Goal: Transaction & Acquisition: Purchase product/service

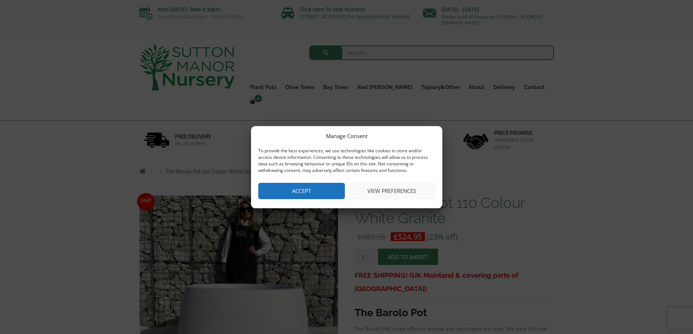
click at [328, 188] on button "Accept" at bounding box center [301, 191] width 87 height 16
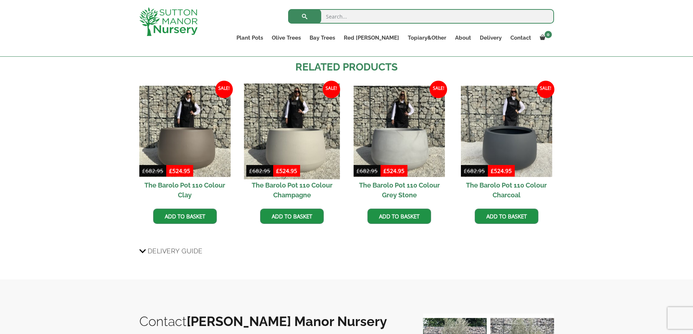
scroll to position [546, 0]
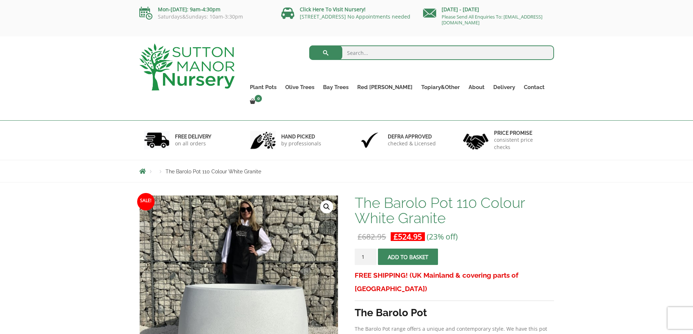
click at [355, 53] on input "search" at bounding box center [431, 52] width 245 height 15
type input "the sicillian white"
click at [309, 45] on button "submit" at bounding box center [325, 52] width 33 height 15
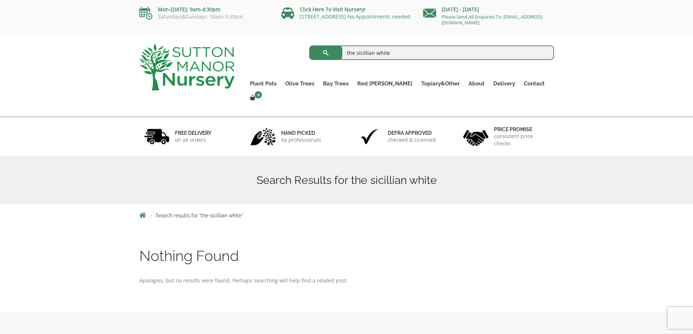
click at [392, 56] on input "the sicillian white" at bounding box center [431, 52] width 245 height 15
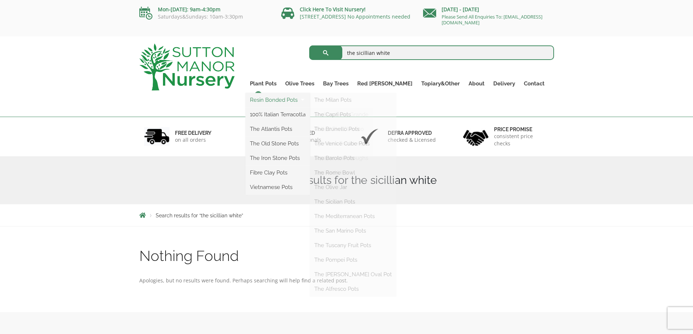
click at [280, 100] on link "Resin Bonded Pots" at bounding box center [278, 100] width 64 height 11
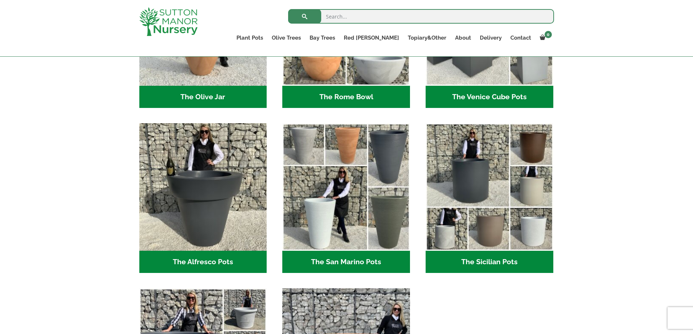
scroll to position [823, 0]
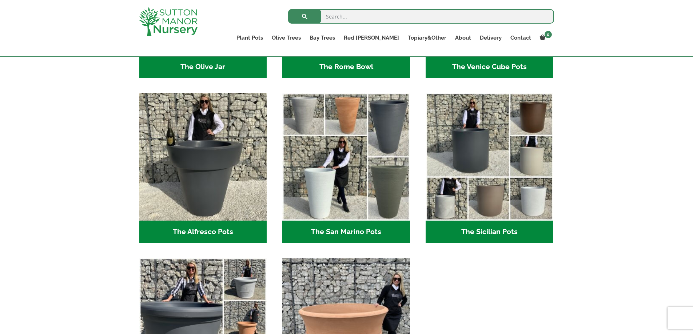
click at [502, 232] on h2 "The Sicilian Pots (18)" at bounding box center [490, 232] width 128 height 23
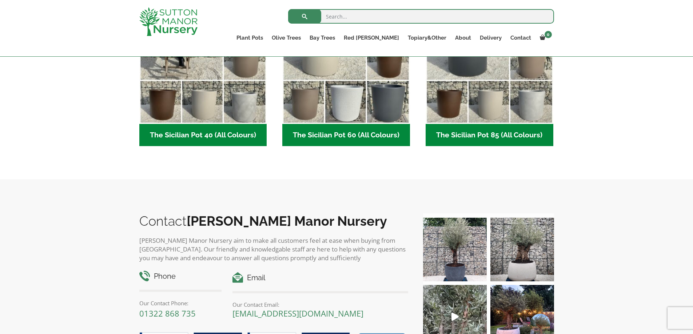
scroll to position [255, 0]
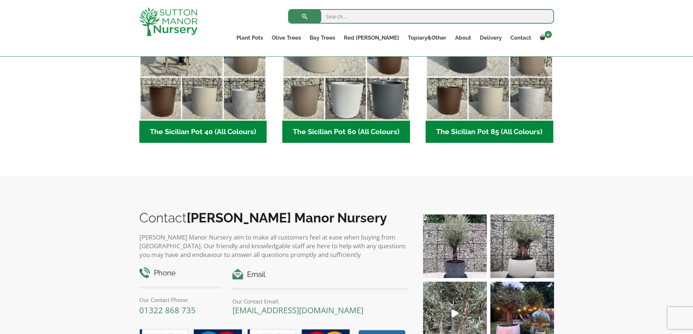
click at [216, 131] on h2 "The Sicilian Pot 40 (All Colours) (6)" at bounding box center [203, 132] width 128 height 23
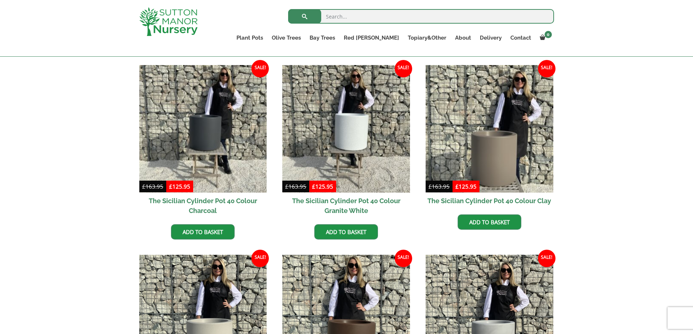
scroll to position [182, 0]
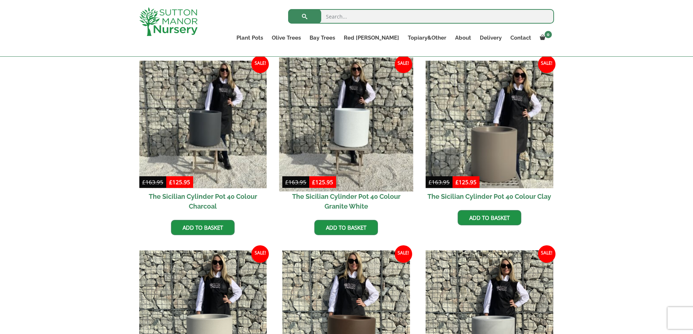
click at [362, 152] on img at bounding box center [346, 124] width 134 height 134
